Goal: Check status: Check status

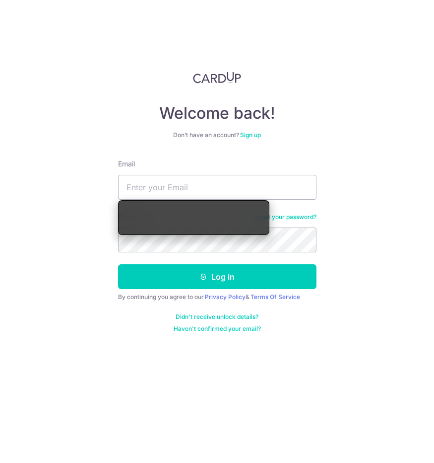
type input "[EMAIL_ADDRESS][DOMAIN_NAME]"
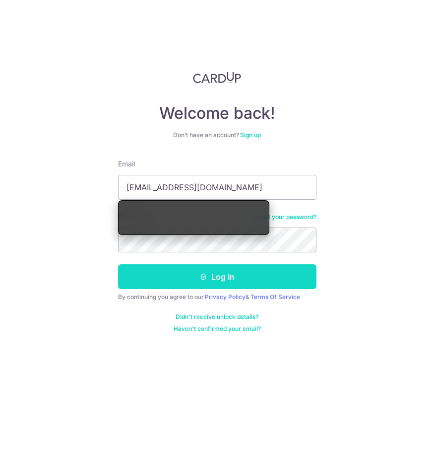
drag, startPoint x: 190, startPoint y: 264, endPoint x: 198, endPoint y: 276, distance: 14.9
click at [195, 274] on form "Email [EMAIL_ADDRESS][DOMAIN_NAME] Password Forgot your password? Log in By con…" at bounding box center [217, 246] width 199 height 174
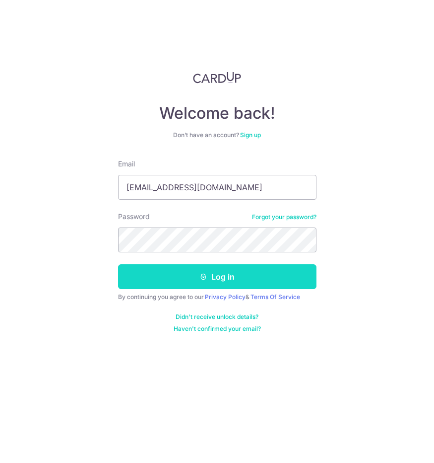
click at [198, 276] on button "Log in" at bounding box center [217, 276] width 199 height 25
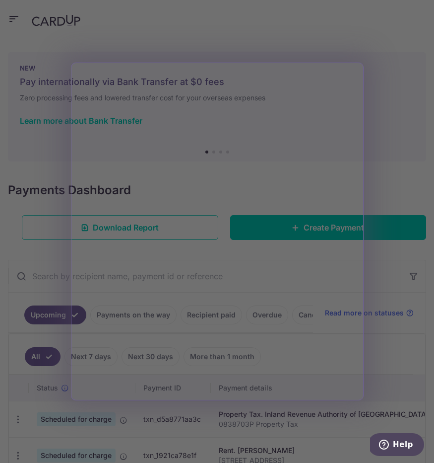
click at [386, 104] on div at bounding box center [219, 233] width 439 height 467
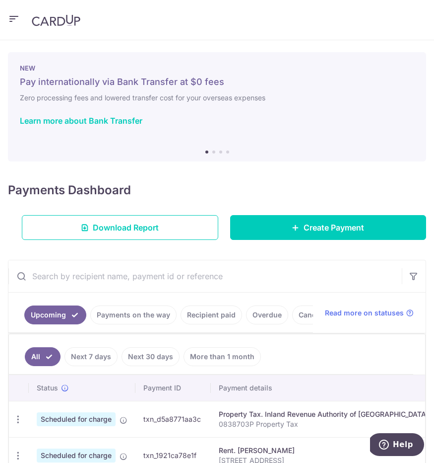
click at [93, 277] on input "text" at bounding box center [205, 276] width 394 height 32
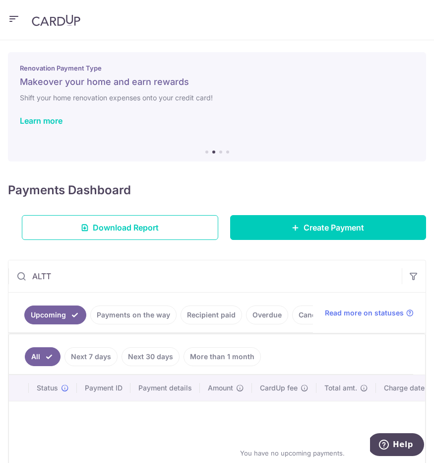
type input "ALTT"
click at [13, 18] on icon "button" at bounding box center [14, 19] width 12 height 12
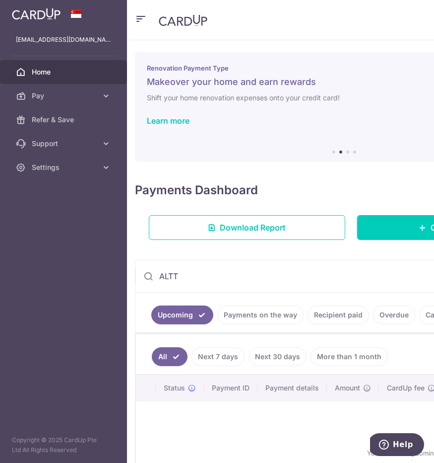
click at [71, 207] on aside "syong@doctors.net.uk Home Pay Payments Recipients Cards Refer & Save Support FA…" at bounding box center [63, 231] width 127 height 463
click at [324, 42] on div "× Pause Schedule Pause all future payments in this series Pause just this one p…" at bounding box center [344, 251] width 434 height 422
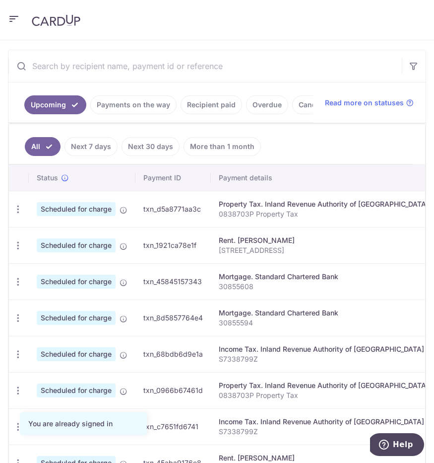
scroll to position [213, 0]
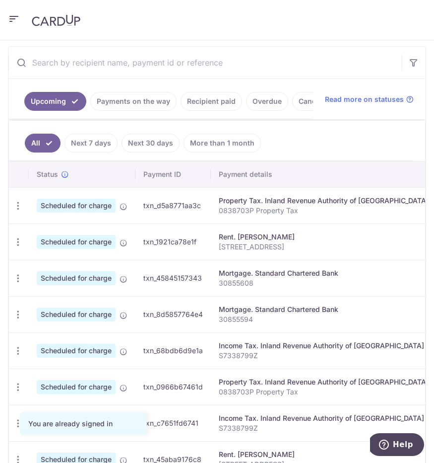
click at [205, 104] on link "Recipient paid" at bounding box center [212, 101] width 62 height 19
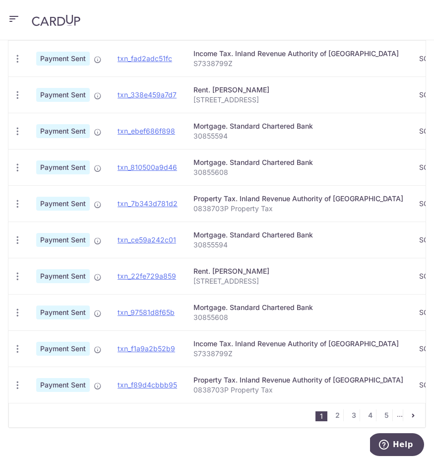
scroll to position [329, 0]
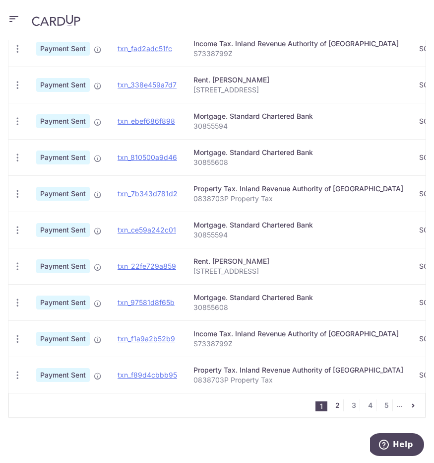
click at [336, 405] on link "2" at bounding box center [338, 405] width 12 height 12
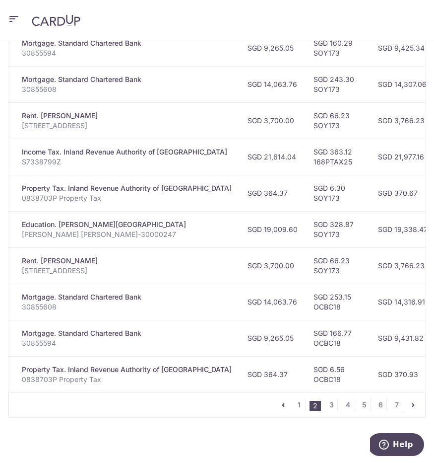
scroll to position [331, 0]
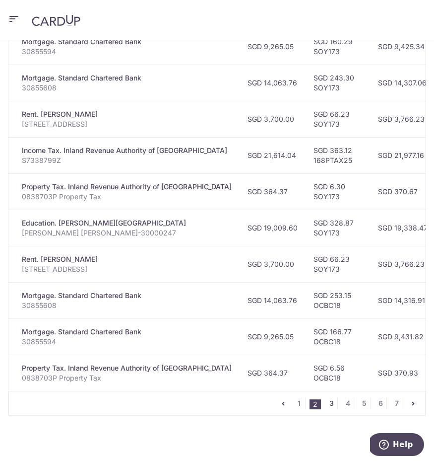
click at [332, 404] on link "3" at bounding box center [332, 403] width 12 height 12
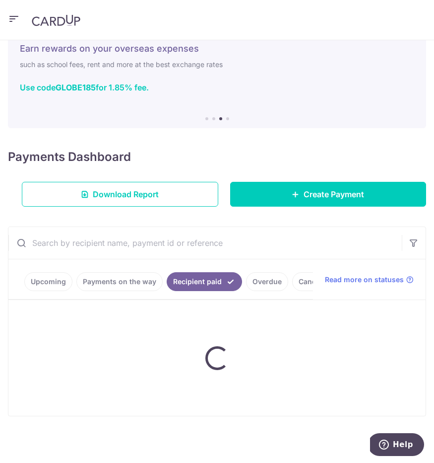
click at [139, 245] on input "text" at bounding box center [205, 243] width 394 height 32
type input "ALTT"
